Goal: Information Seeking & Learning: Find specific fact

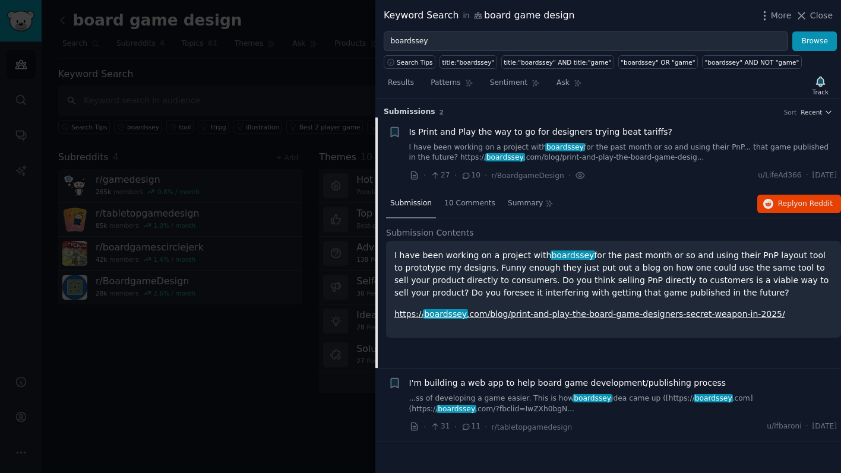
click at [21, 24] on div at bounding box center [420, 236] width 841 height 473
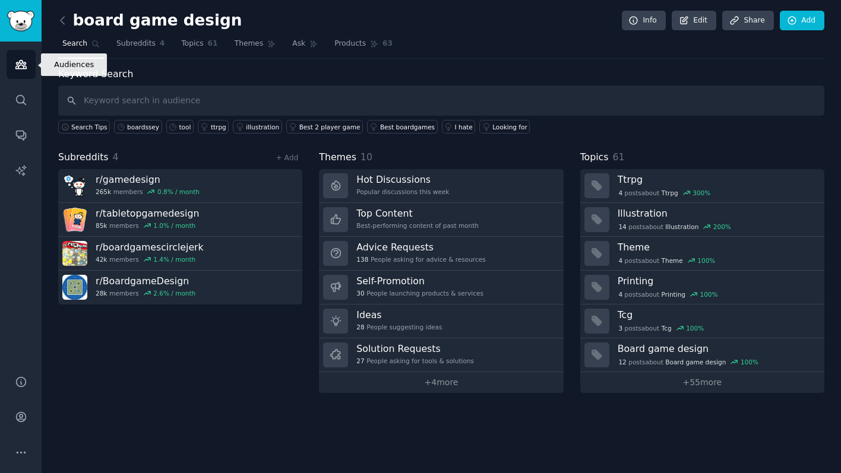
click at [26, 69] on icon "Sidebar" at bounding box center [21, 64] width 12 height 12
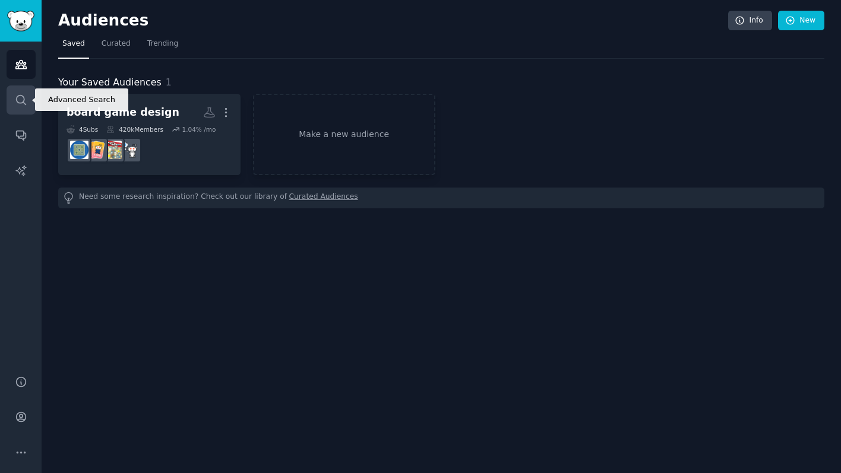
click at [21, 100] on icon "Sidebar" at bounding box center [21, 100] width 12 height 12
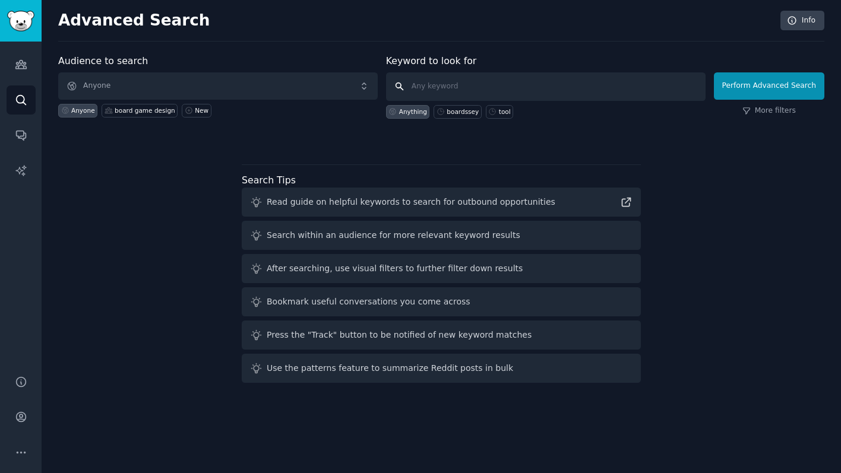
click at [475, 83] on input "text" at bounding box center [546, 86] width 320 height 29
paste input "[URL][DOMAIN_NAME]"
type input "[URL][DOMAIN_NAME]"
paste input "brave_valiant"
type input "brave_valiant"
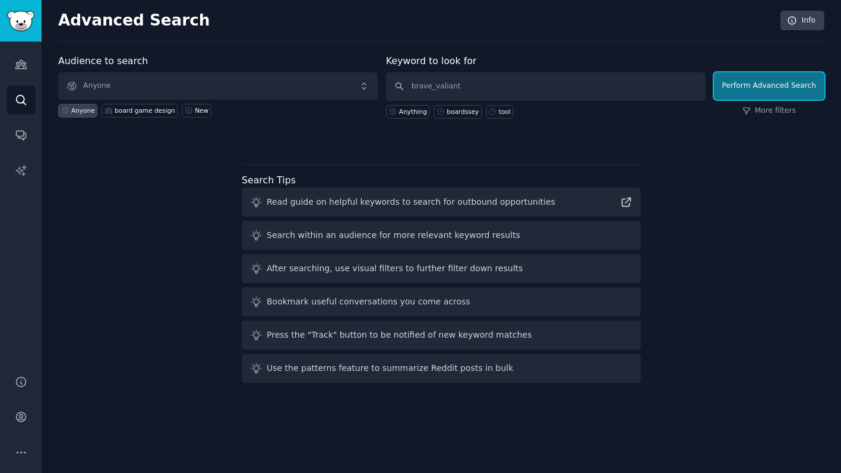
click at [755, 90] on button "Perform Advanced Search" at bounding box center [769, 85] width 110 height 27
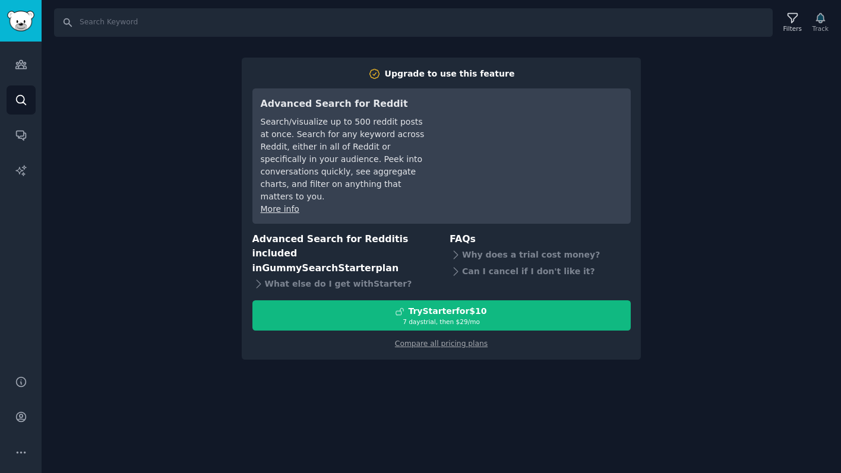
click at [174, 123] on div "Search Filters Track Upgrade to use this feature Advanced Search for Reddit Sea…" at bounding box center [441, 236] width 799 height 473
